Goal: Navigation & Orientation: Go to known website

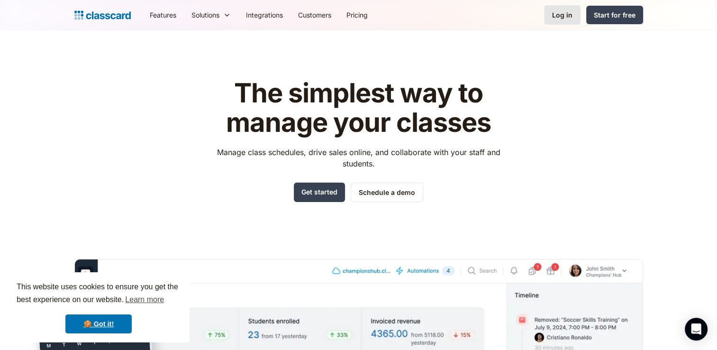
click at [559, 13] on div "Log in" at bounding box center [562, 15] width 20 height 10
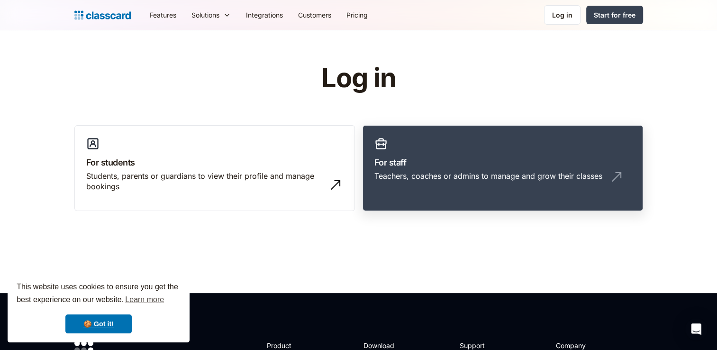
click at [406, 173] on div "Teachers, coaches or admins to manage and grow their classes" at bounding box center [489, 176] width 228 height 10
